Goal: Go to known website: Access a specific website the user already knows

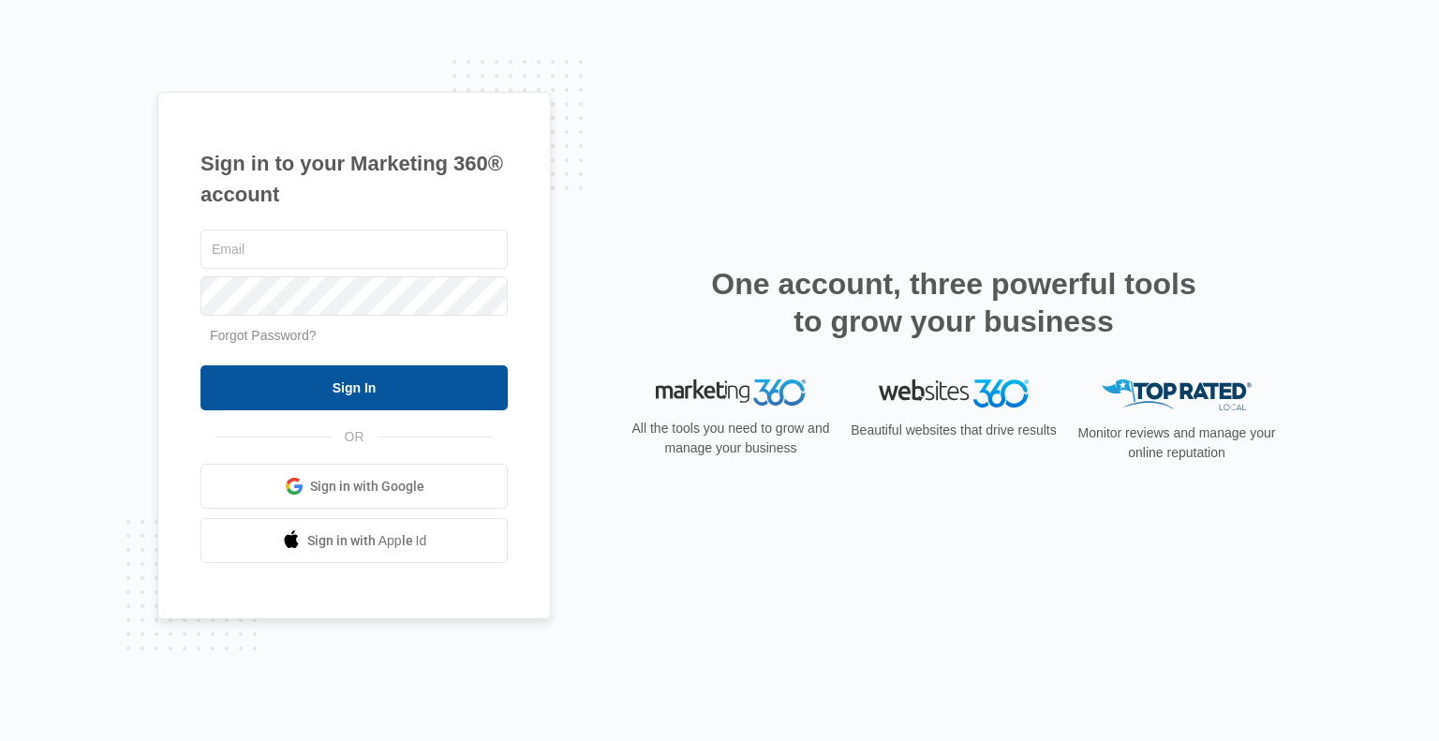
type input "[PERSON_NAME][EMAIL_ADDRESS][PERSON_NAME][DOMAIN_NAME]"
click at [363, 384] on input "Sign In" at bounding box center [353, 387] width 307 height 45
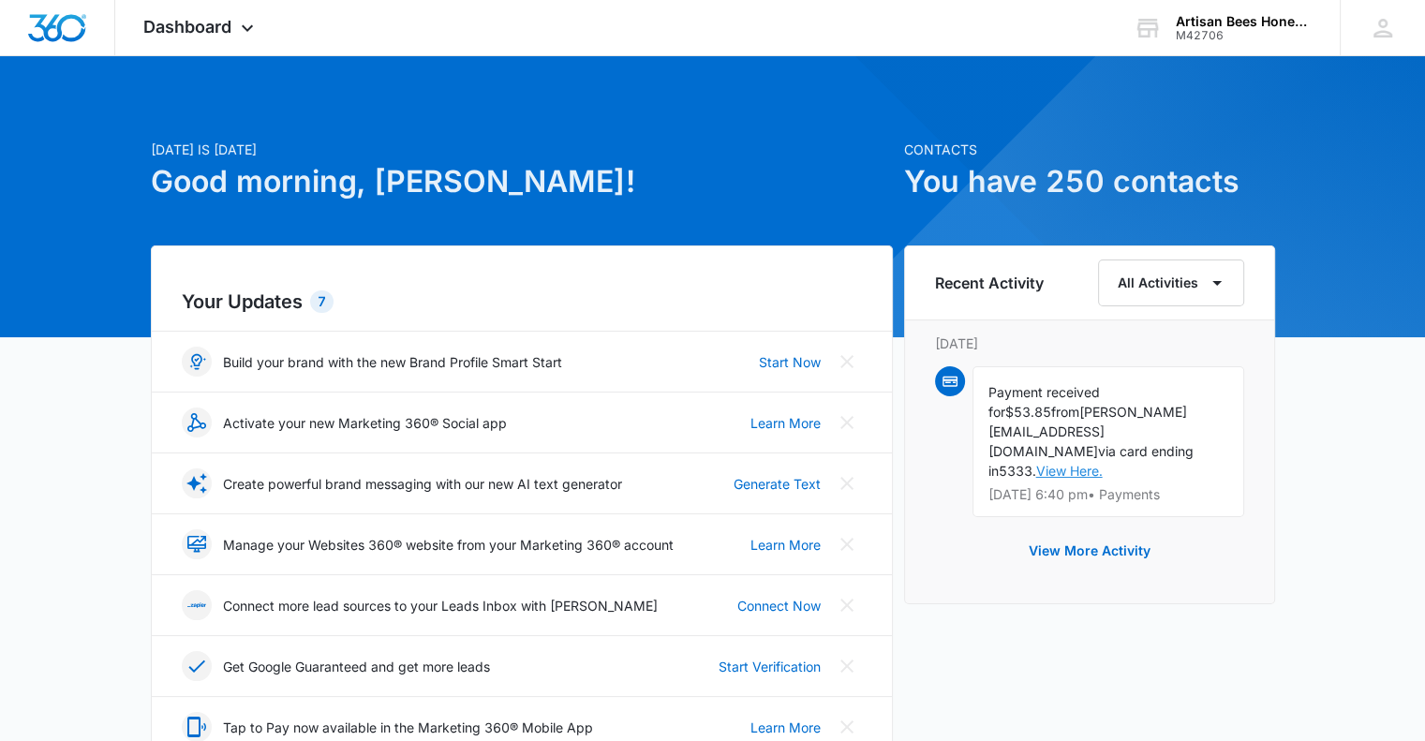
click at [1103, 463] on link "View Here." at bounding box center [1069, 471] width 67 height 16
